Goal: Find specific page/section: Find specific page/section

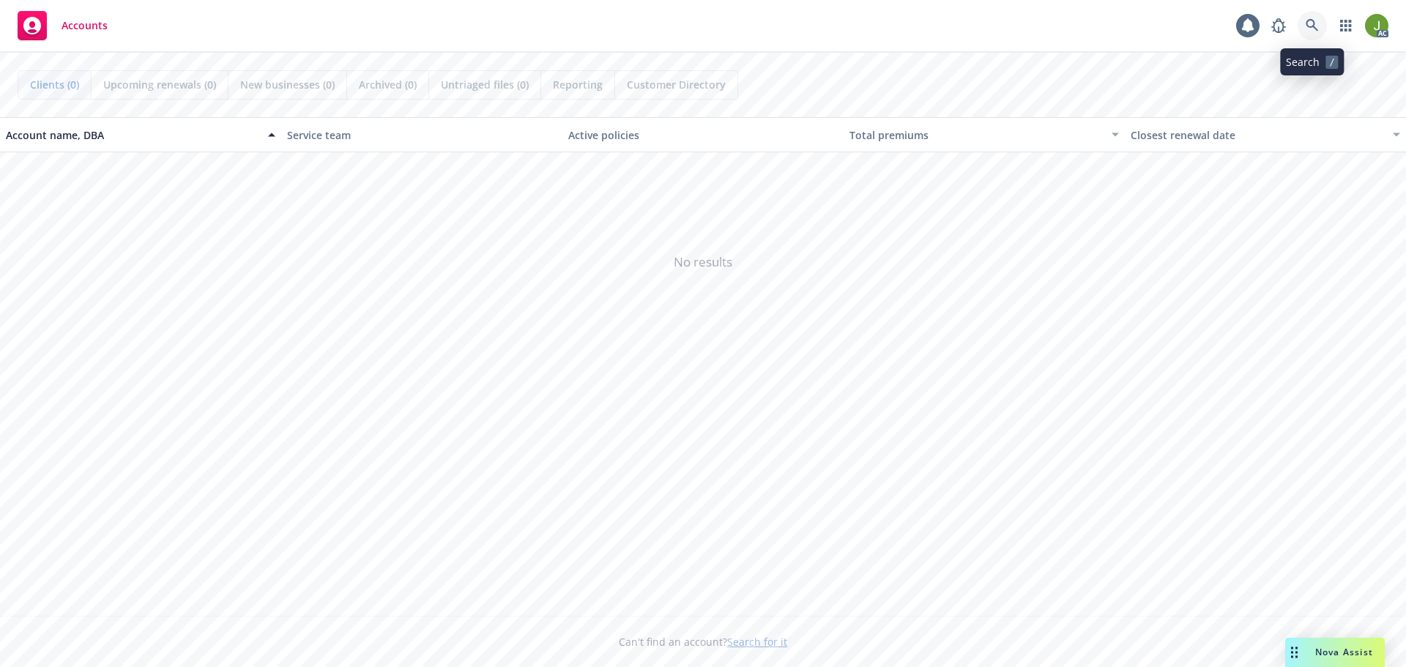
click at [1302, 24] on link at bounding box center [1312, 25] width 29 height 29
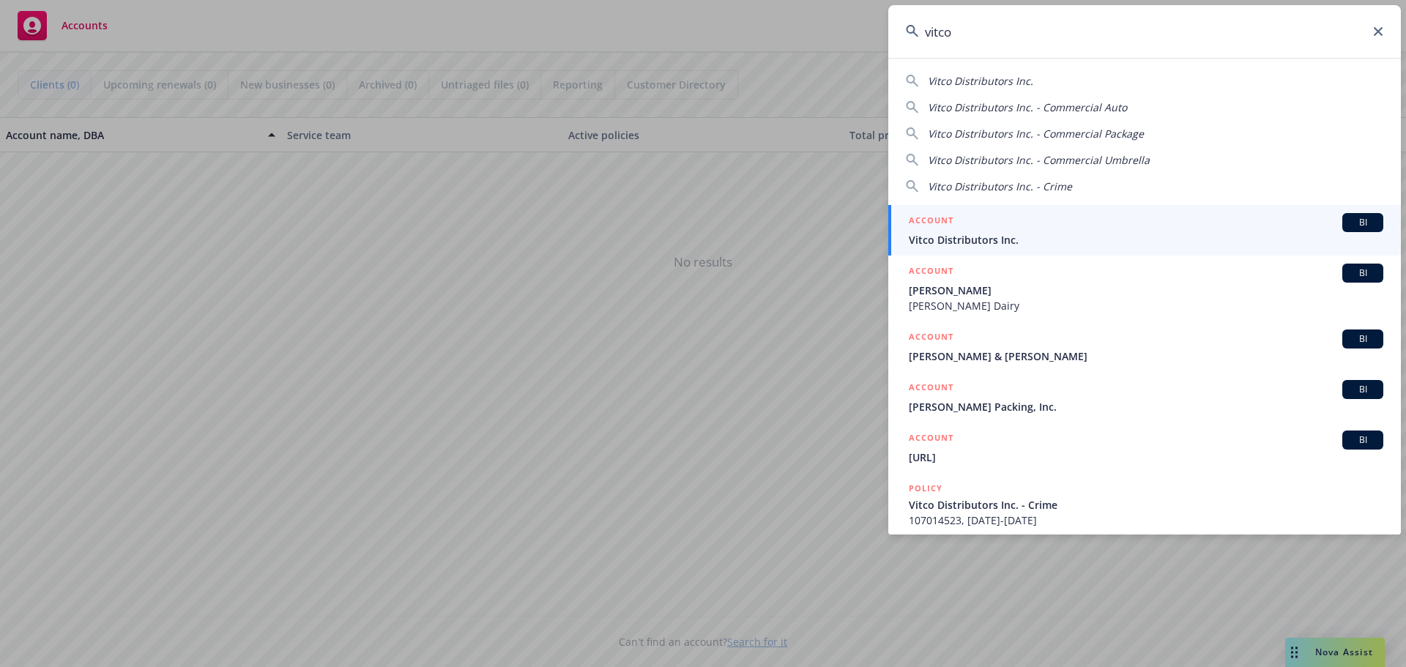
type input "vitco"
click at [948, 232] on span "Vitco Distributors Inc." at bounding box center [1146, 239] width 475 height 15
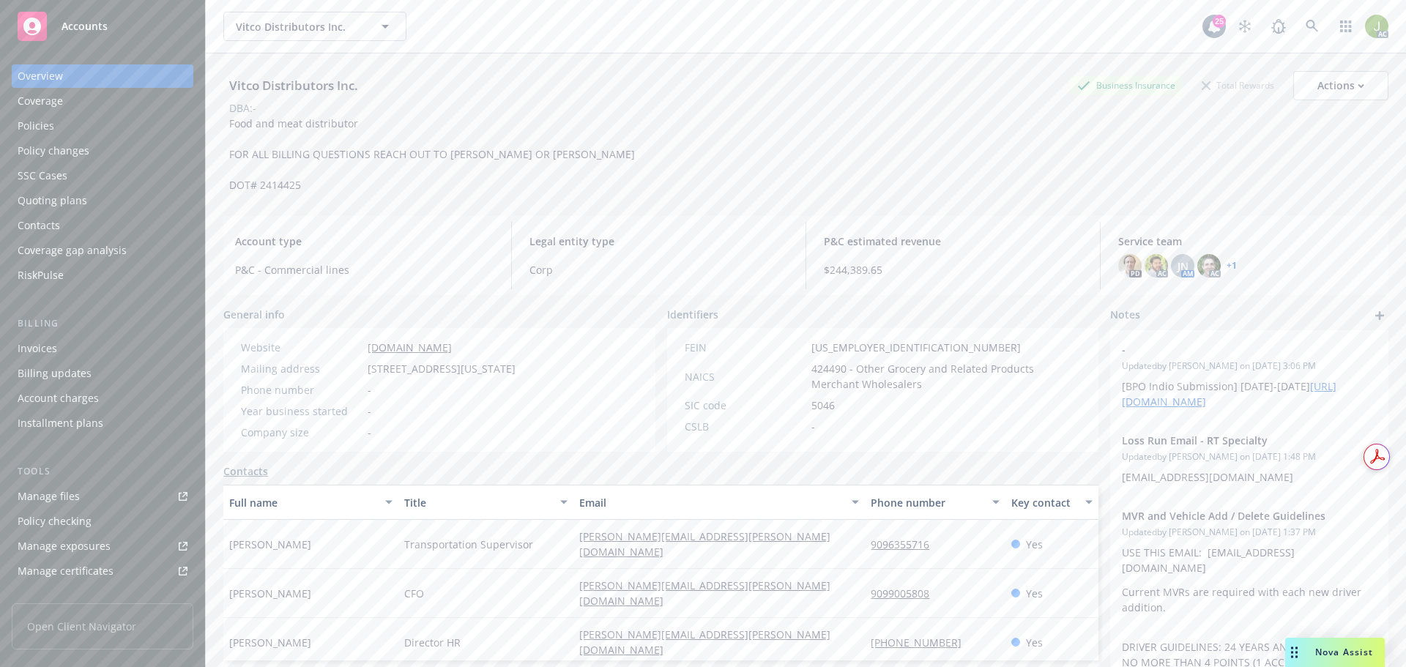
click at [139, 345] on div "Invoices" at bounding box center [103, 348] width 170 height 23
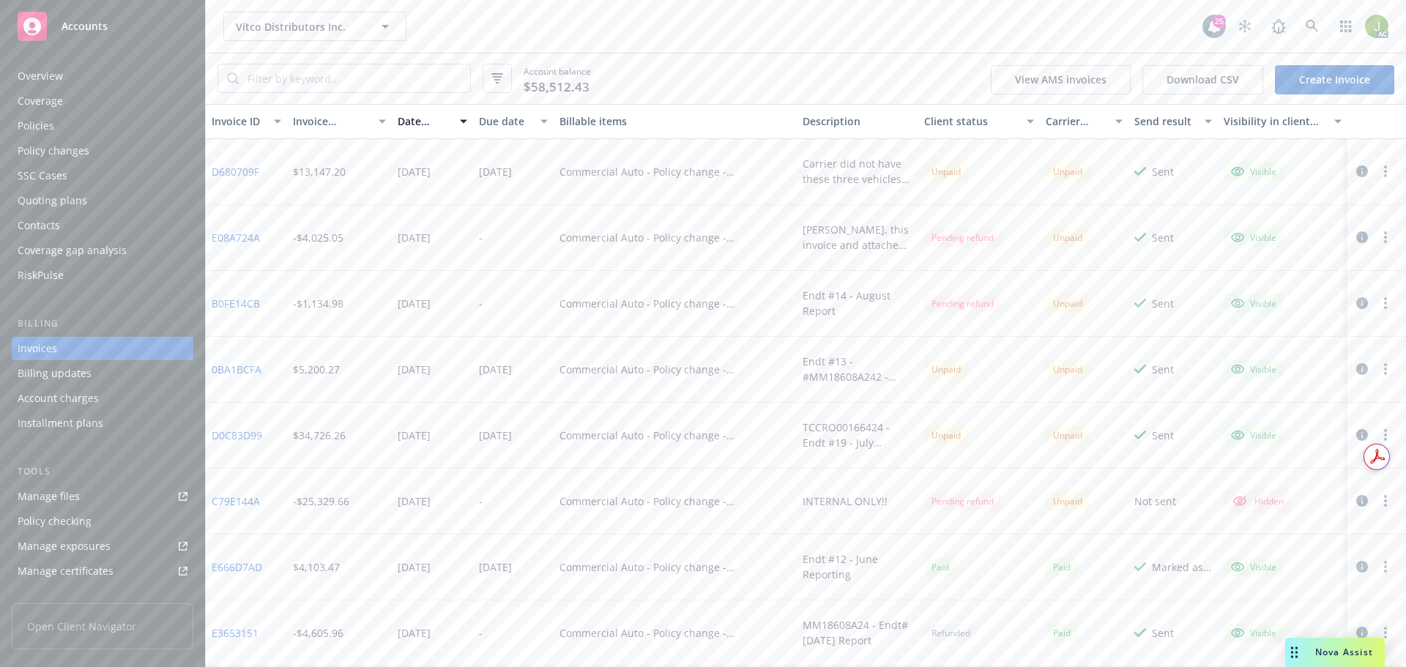
click at [1357, 176] on icon "button" at bounding box center [1363, 172] width 12 height 12
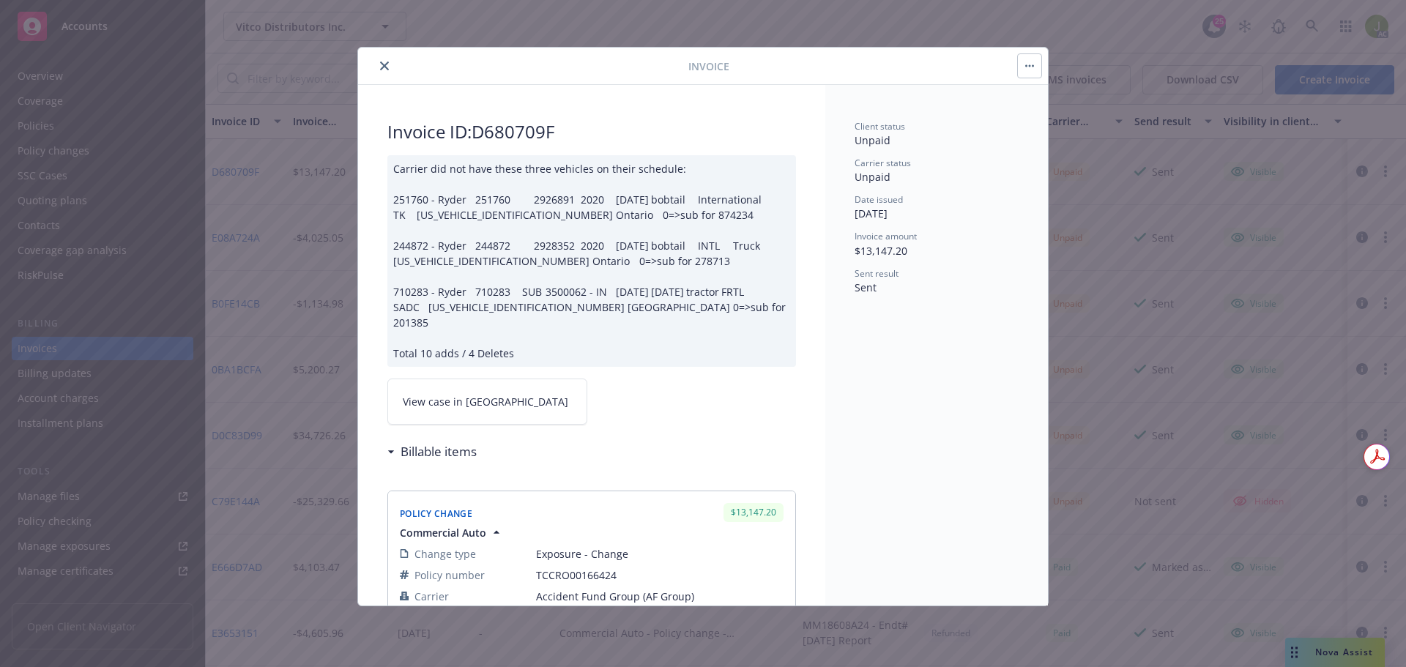
click at [470, 379] on link "View case in [GEOGRAPHIC_DATA]" at bounding box center [487, 402] width 200 height 46
